Goal: Information Seeking & Learning: Find specific fact

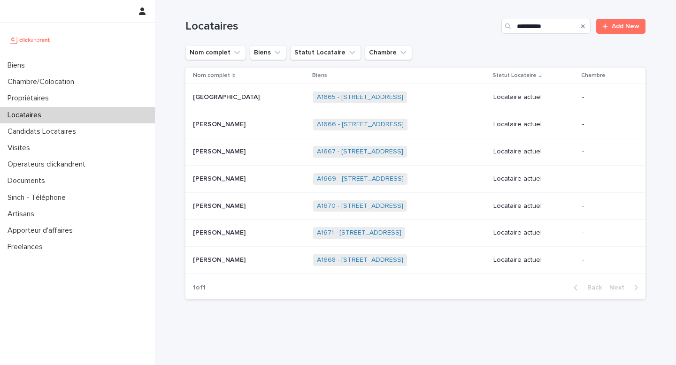
type input "**********"
click at [360, 99] on link "A1665 - [STREET_ADDRESS]" at bounding box center [360, 97] width 86 height 8
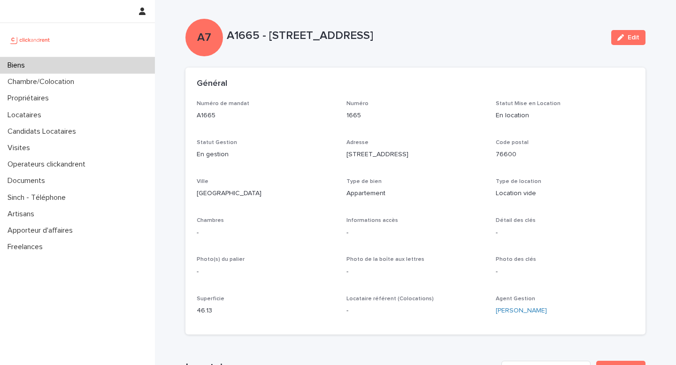
drag, startPoint x: 269, startPoint y: 36, endPoint x: 450, endPoint y: 50, distance: 181.8
click at [450, 50] on div "A7 A1665 - [STREET_ADDRESS]" at bounding box center [415, 38] width 460 height 38
copy p "[STREET_ADDRESS]"
click at [53, 64] on div "Biens" at bounding box center [77, 65] width 155 height 16
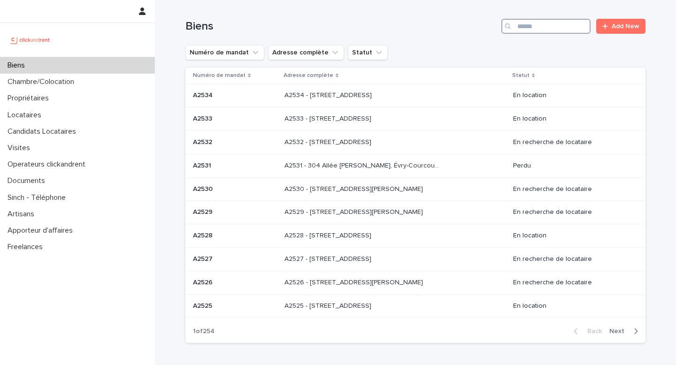
click at [561, 24] on input "Search" at bounding box center [546, 26] width 89 height 15
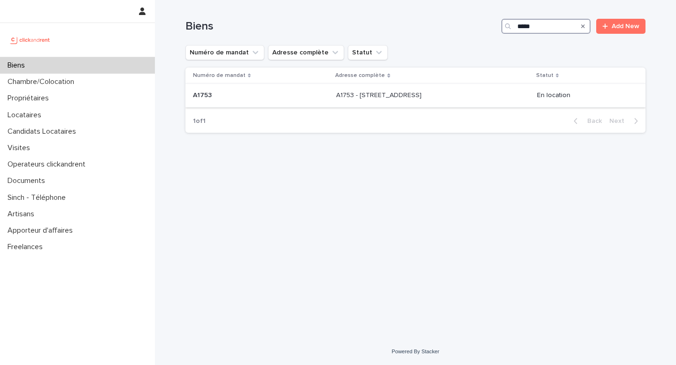
type input "*****"
click at [240, 100] on div "A1753 A1753" at bounding box center [261, 95] width 136 height 15
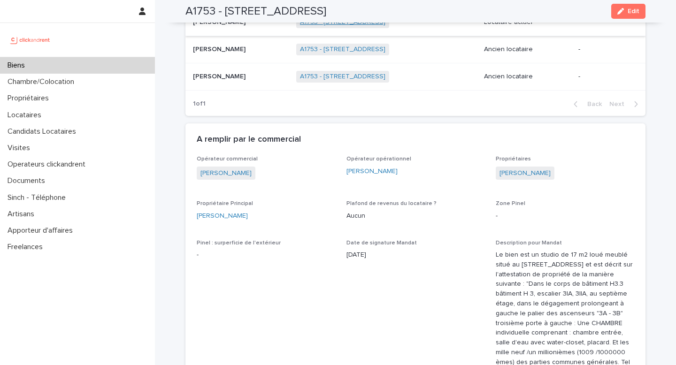
scroll to position [550, 0]
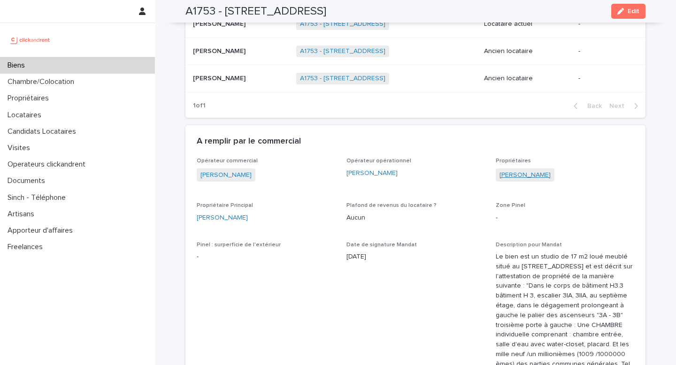
click at [510, 180] on link "[PERSON_NAME]" at bounding box center [525, 175] width 51 height 10
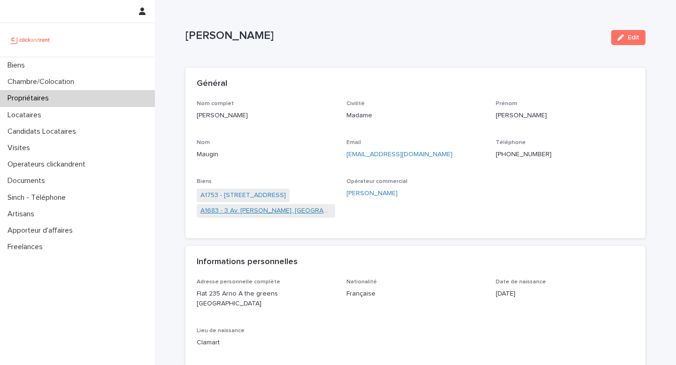
click at [255, 210] on link "A1683 - 3 Av. [PERSON_NAME], [GEOGRAPHIC_DATA] 92100" at bounding box center [266, 211] width 131 height 10
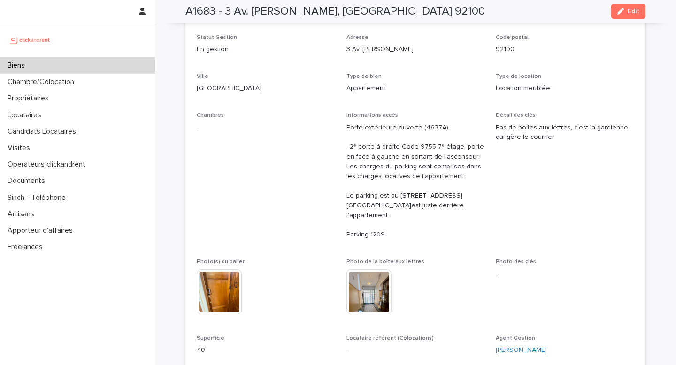
scroll to position [109, 0]
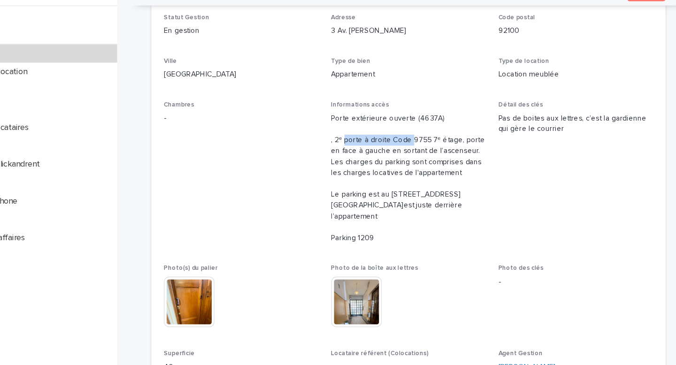
drag, startPoint x: 359, startPoint y: 143, endPoint x: 413, endPoint y: 145, distance: 54.5
click at [414, 145] on p "Porte extérieure ouverte (4637A) , 2ᵉ porte à droite Code 9755 7ᵉ étage, porte …" at bounding box center [416, 177] width 139 height 117
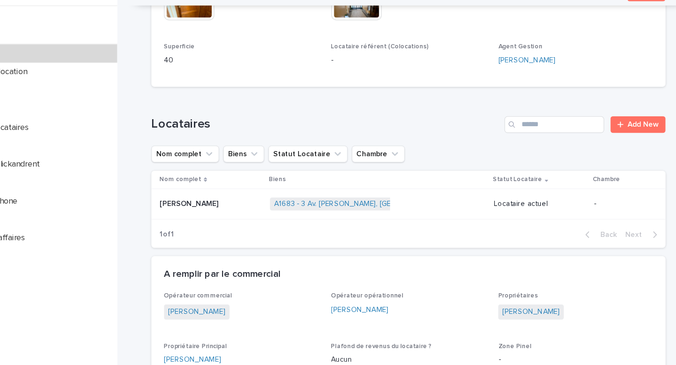
scroll to position [385, 0]
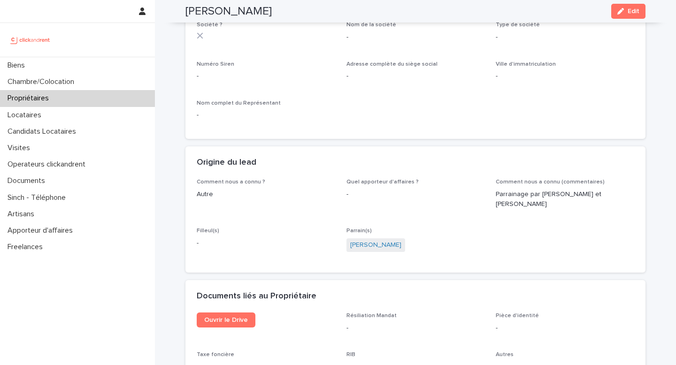
scroll to position [45, 0]
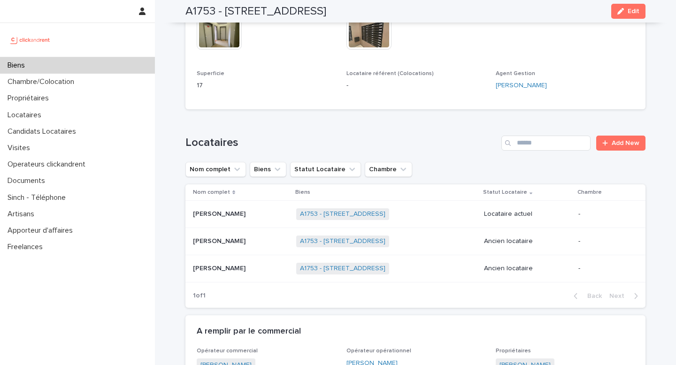
scroll to position [381, 0]
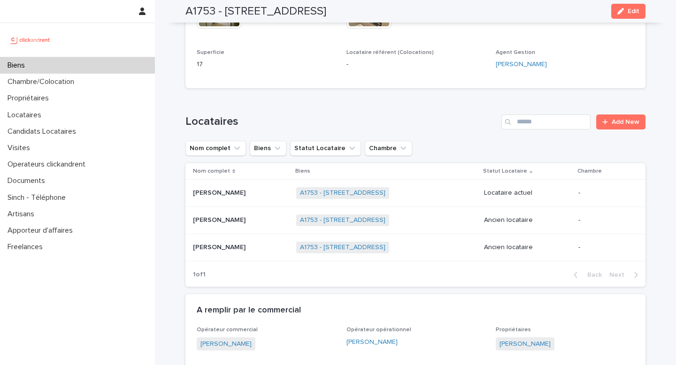
click at [228, 197] on p "[PERSON_NAME]" at bounding box center [220, 192] width 54 height 10
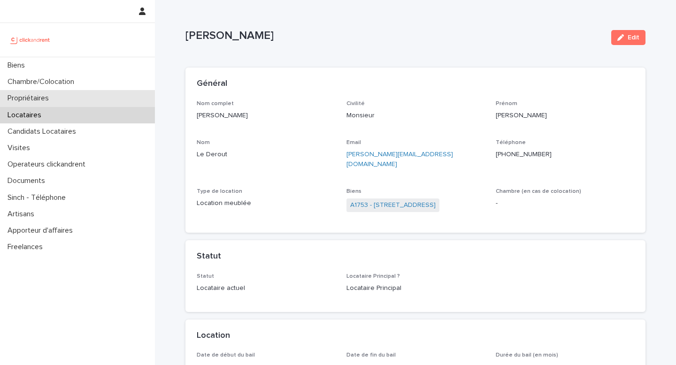
click at [58, 97] on div "Propriétaires" at bounding box center [77, 98] width 155 height 16
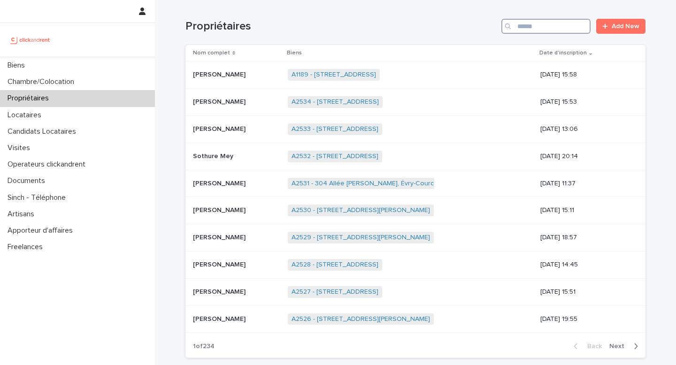
click at [540, 25] on input "Search" at bounding box center [546, 26] width 89 height 15
paste input "**********"
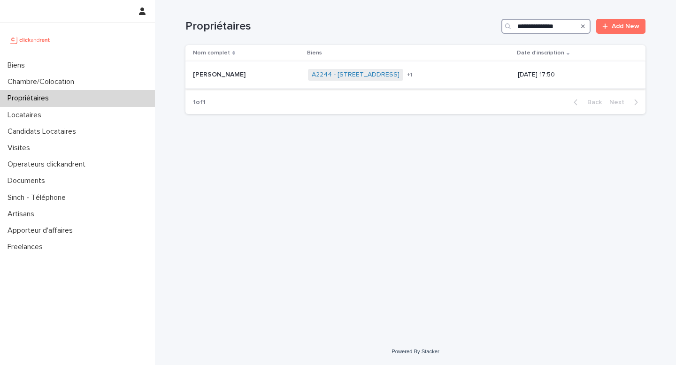
type input "**********"
click at [497, 80] on div "A2244 - [STREET_ADDRESS] 93150 A2291 - [STREET_ADDRESS] + 1" at bounding box center [409, 74] width 202 height 19
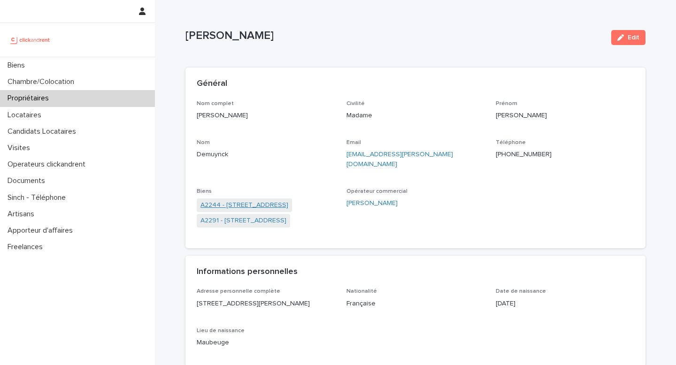
click at [245, 201] on link "A2244 - [STREET_ADDRESS]" at bounding box center [245, 206] width 88 height 10
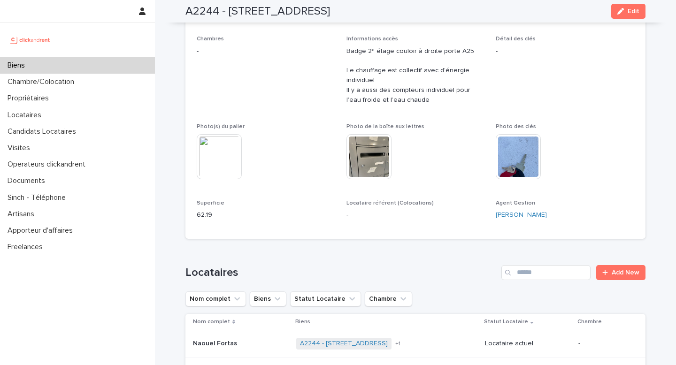
scroll to position [178, 0]
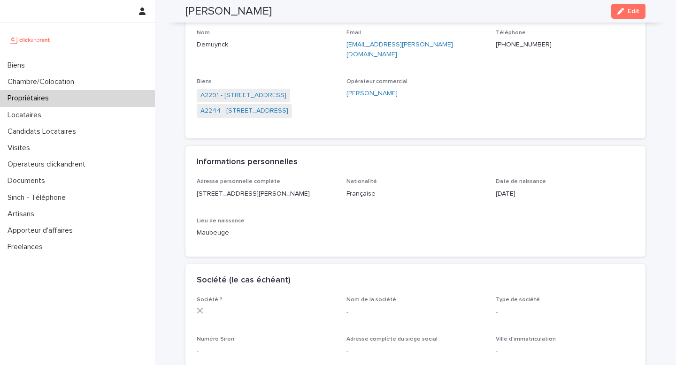
scroll to position [112, 0]
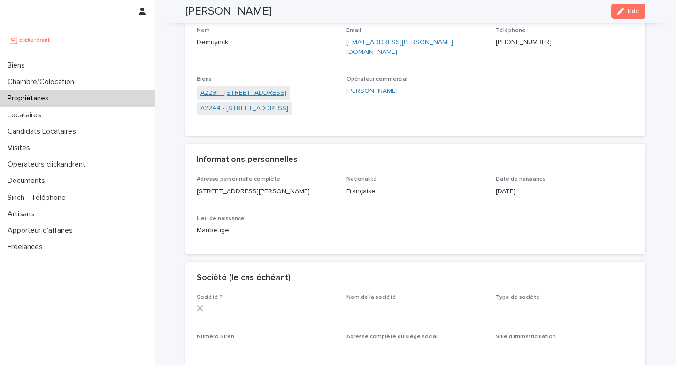
click at [253, 88] on link "A2291 - [STREET_ADDRESS]" at bounding box center [244, 93] width 86 height 10
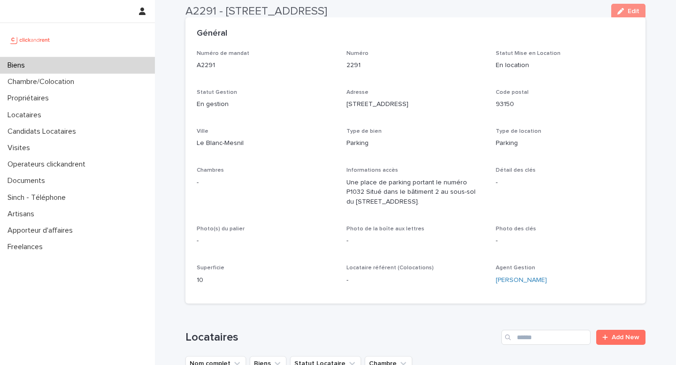
scroll to position [46, 0]
